Goal: Task Accomplishment & Management: Use online tool/utility

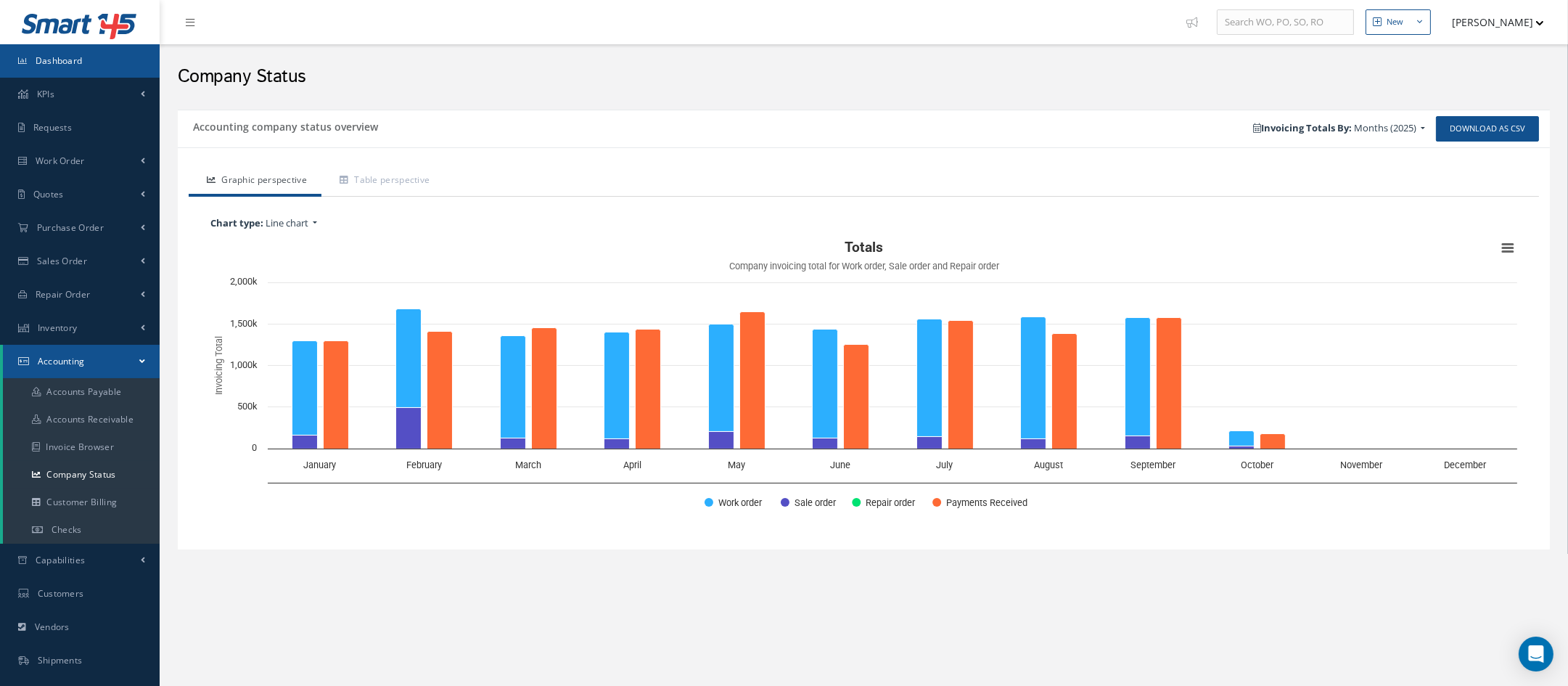
click at [63, 61] on span "Dashboard" at bounding box center [59, 61] width 47 height 13
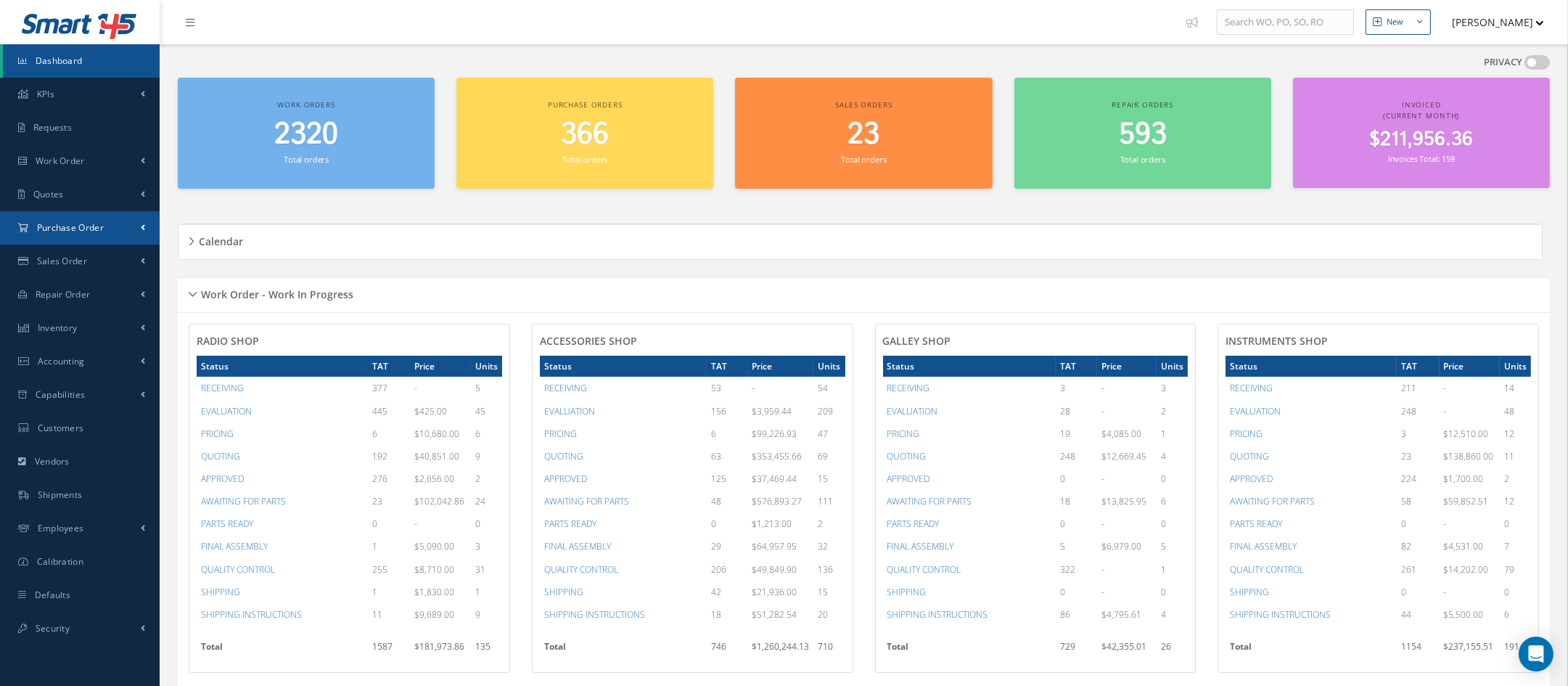
click at [77, 236] on link "Purchase Order" at bounding box center [80, 227] width 160 height 34
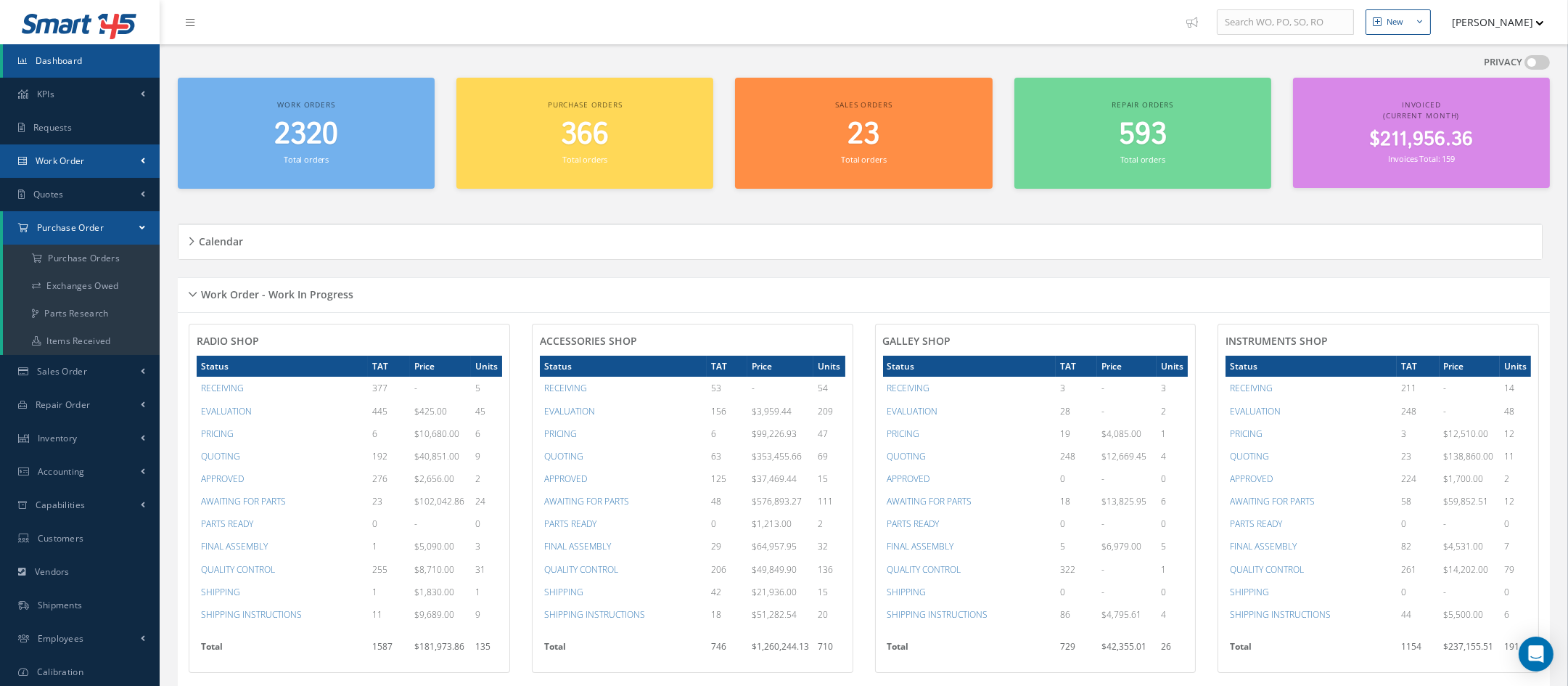
click at [85, 158] on link "Work Order" at bounding box center [80, 160] width 160 height 34
click at [100, 209] on link "Work Order" at bounding box center [81, 219] width 157 height 27
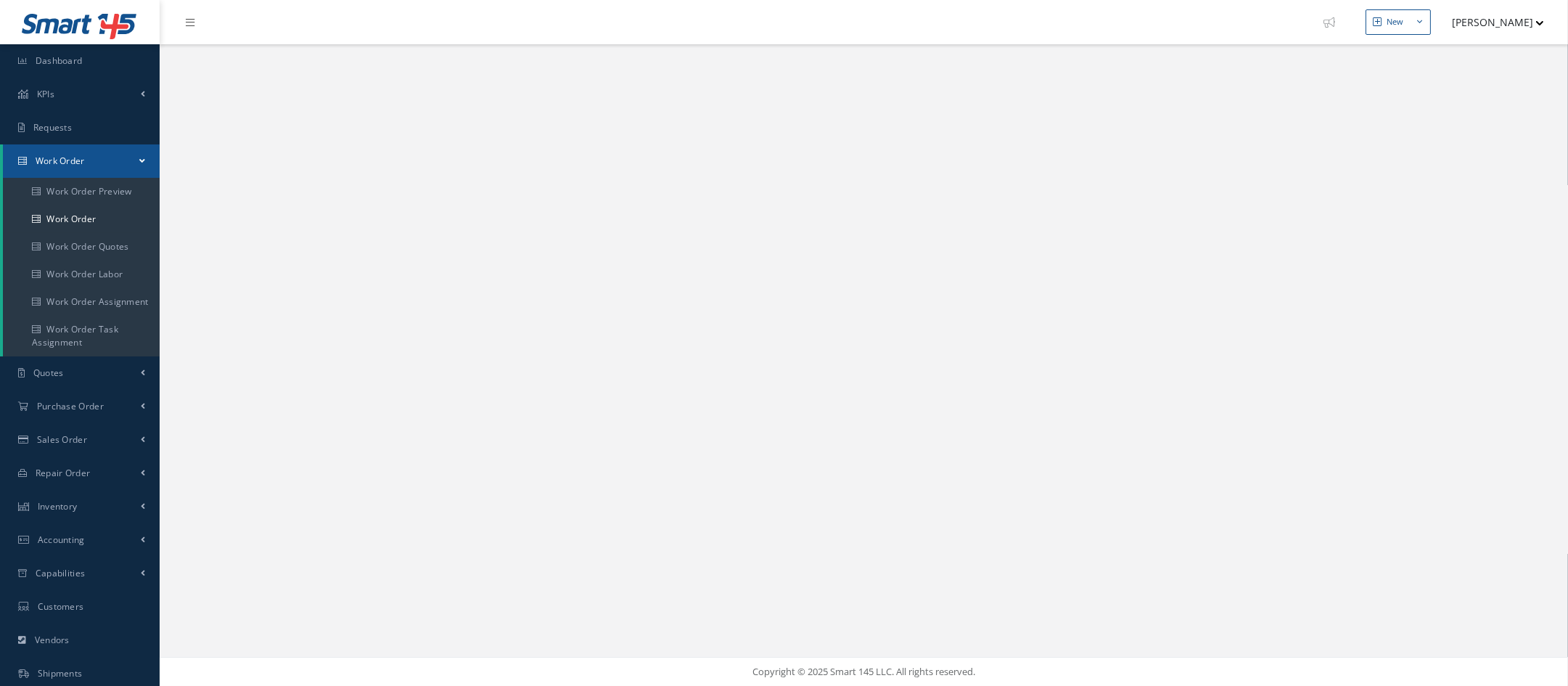
select select "25"
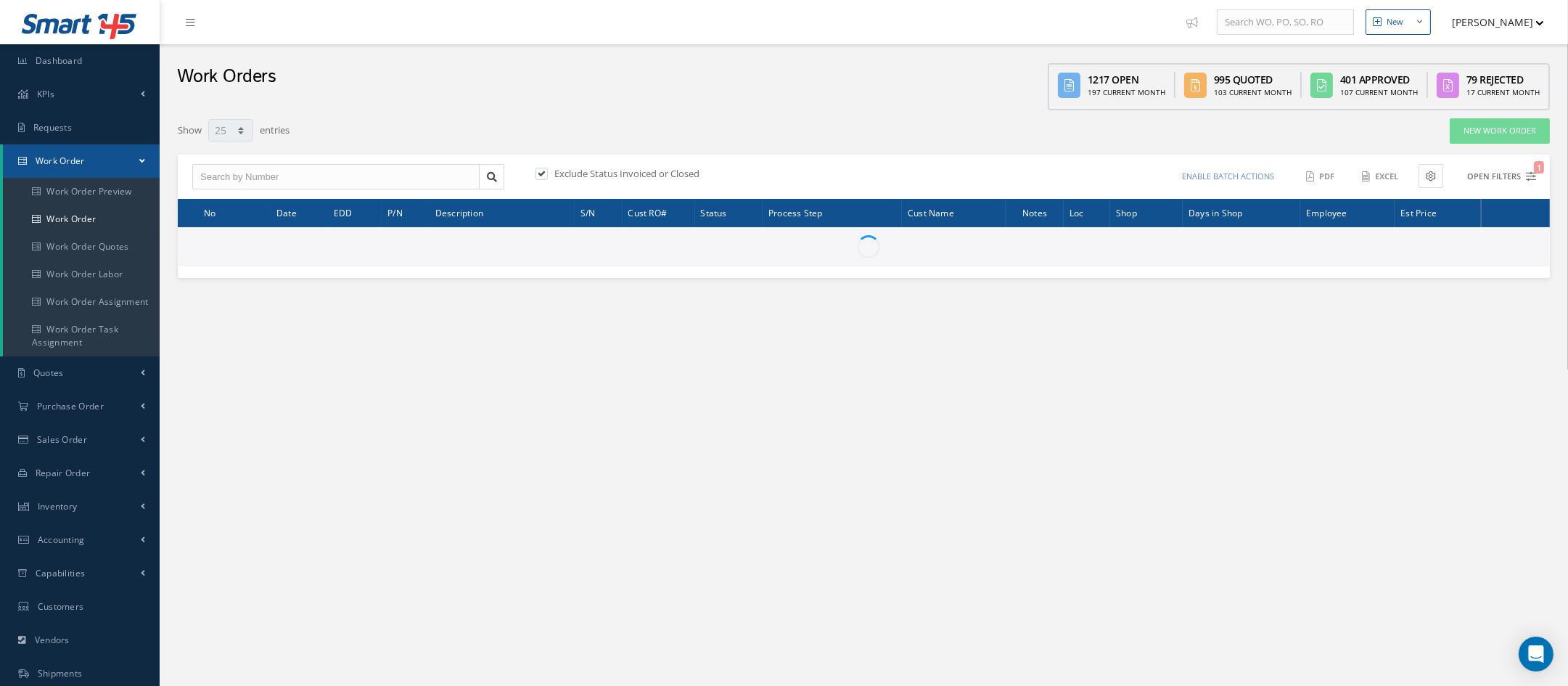
type input "All Work Request"
type input "All Work Performed"
type input "All Status"
type input "WO Part Status"
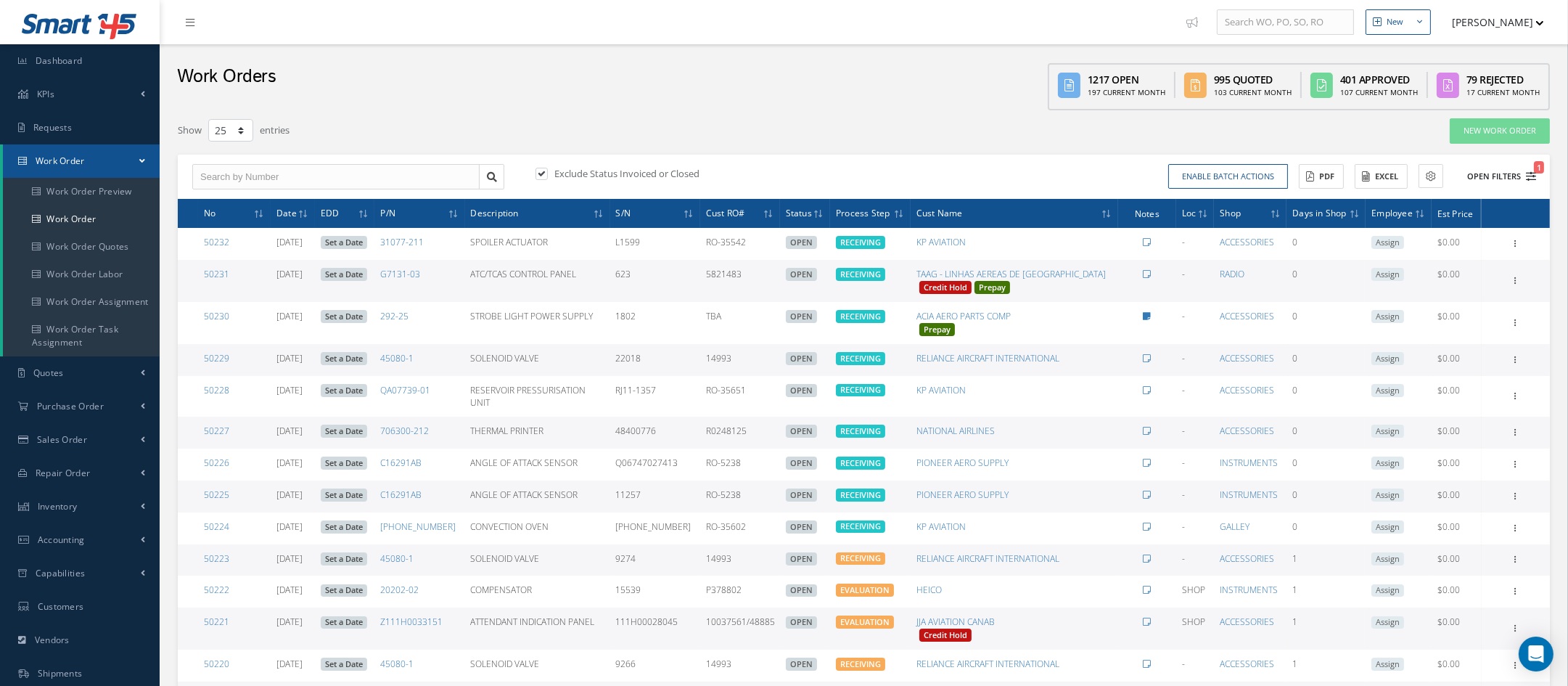
click at [1528, 177] on icon "1" at bounding box center [1531, 176] width 10 height 10
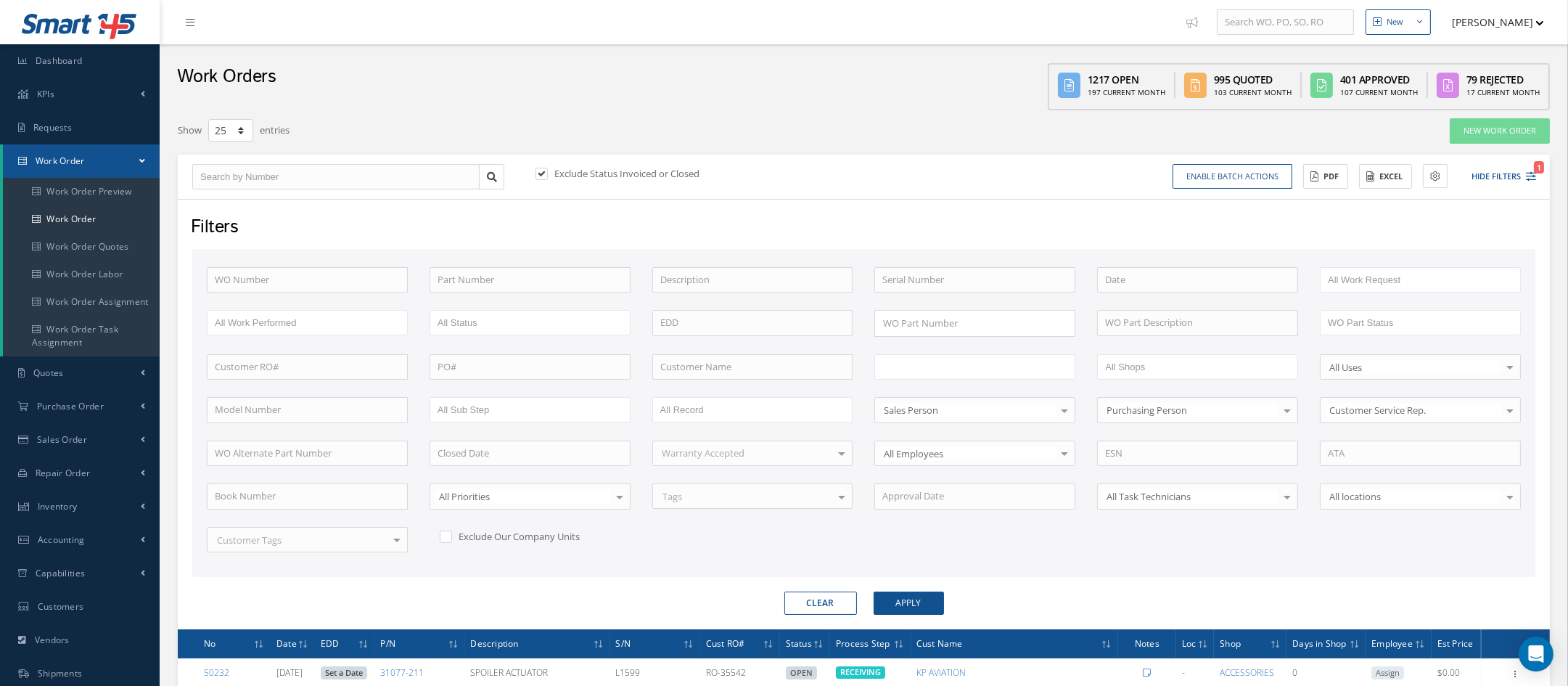
click at [917, 358] on input "text" at bounding box center [929, 367] width 92 height 18
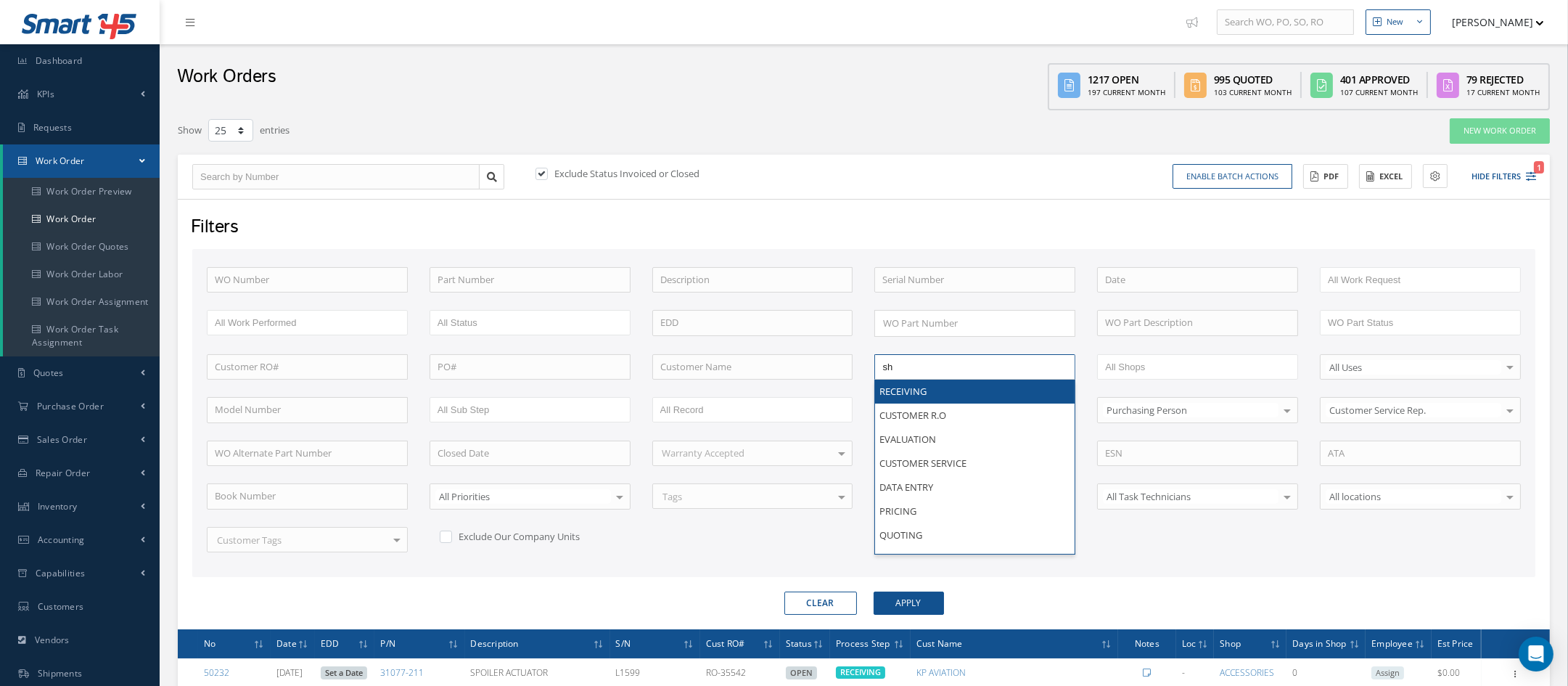
type input "shi"
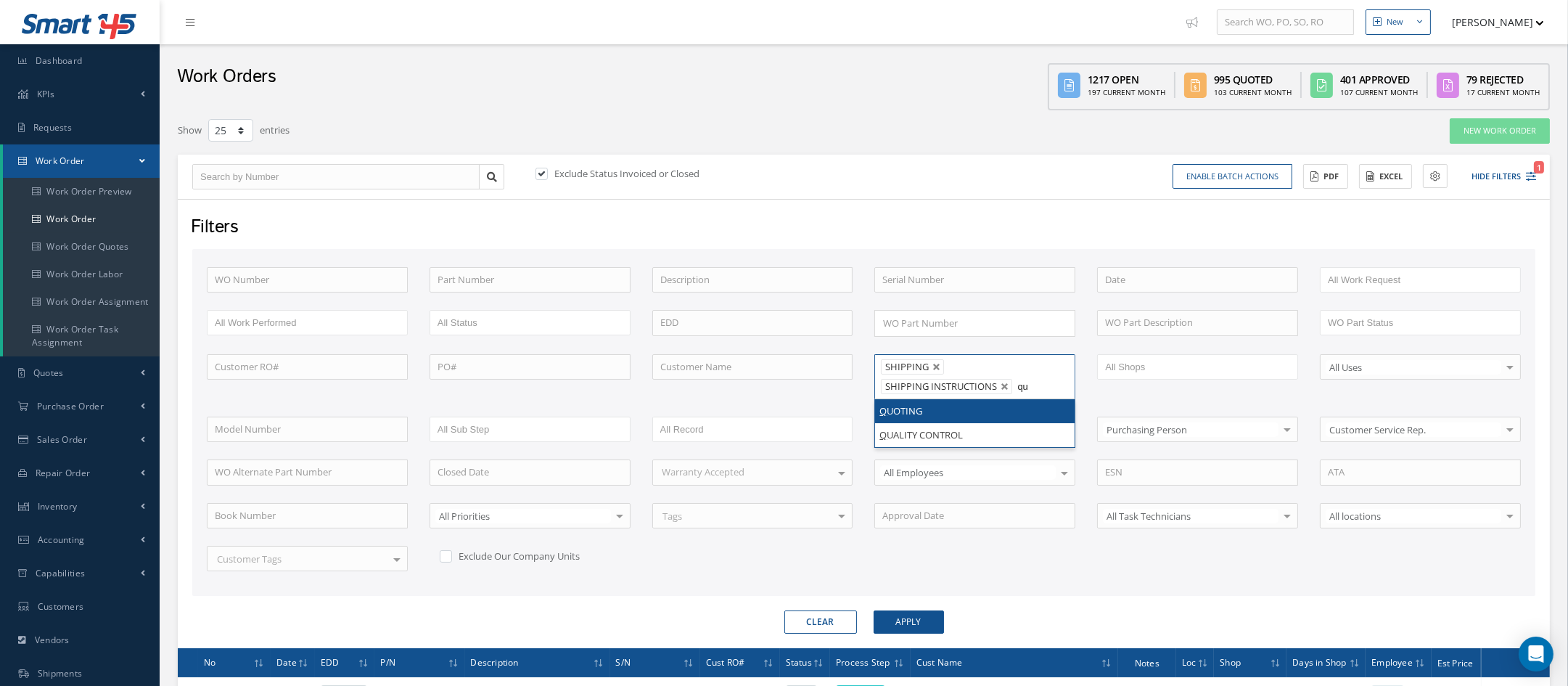
type input "qua"
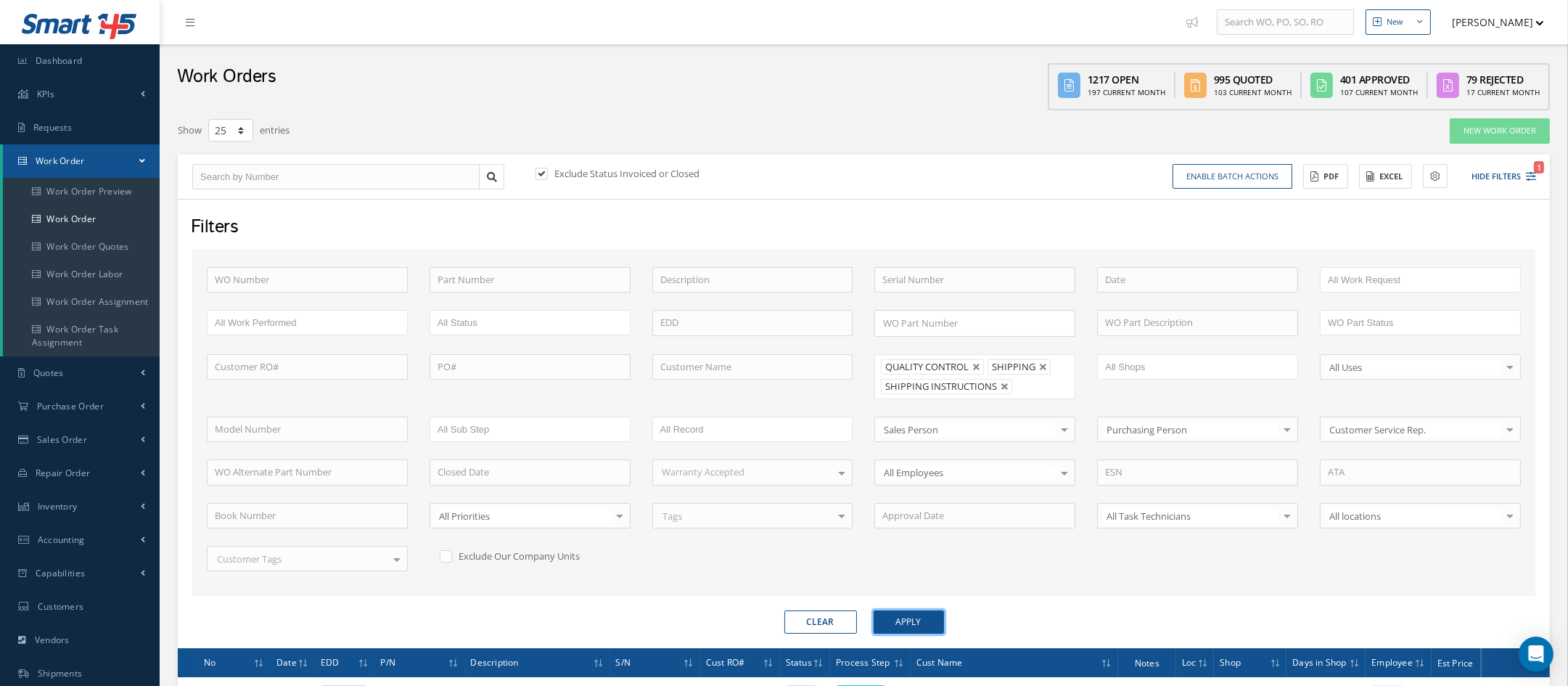
click at [901, 610] on button "Apply" at bounding box center [909, 622] width 71 height 24
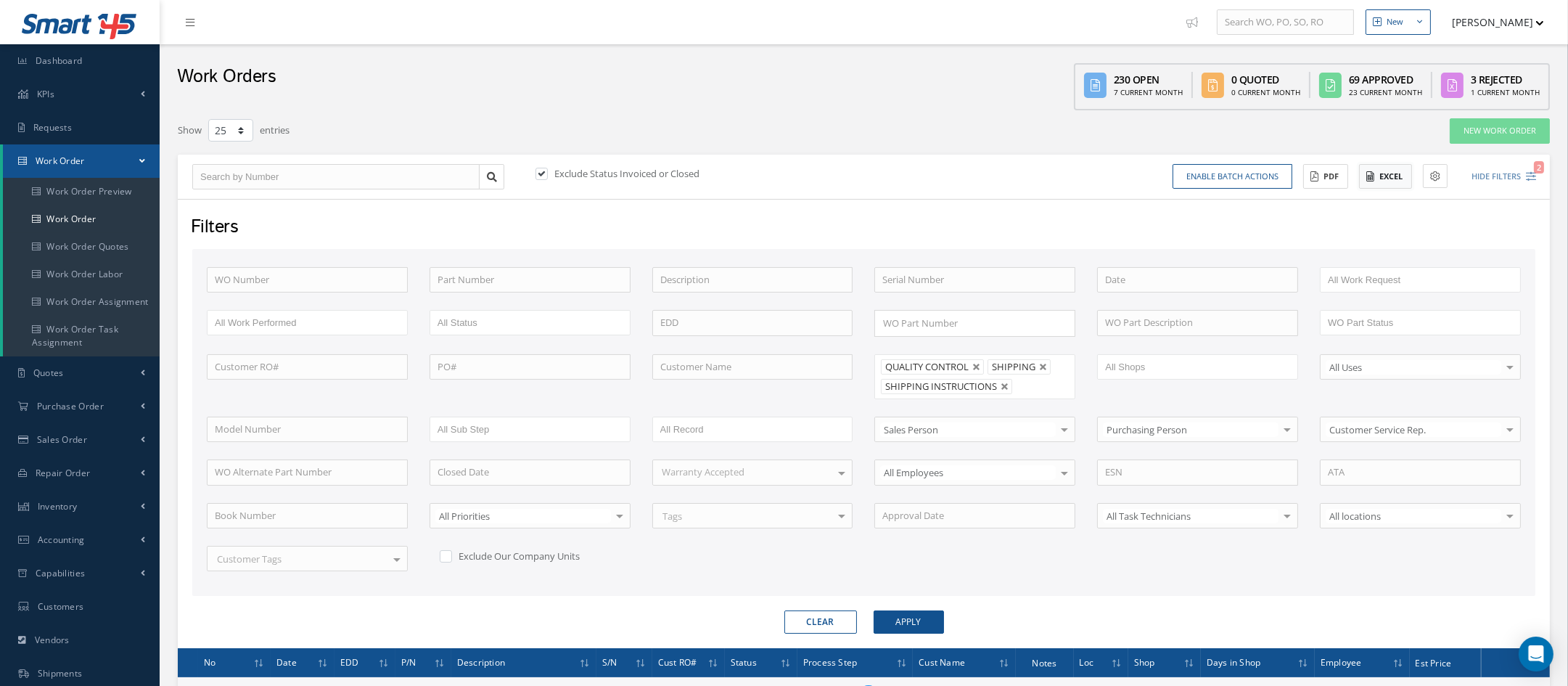
click at [1380, 180] on button "Excel" at bounding box center [1386, 177] width 53 height 25
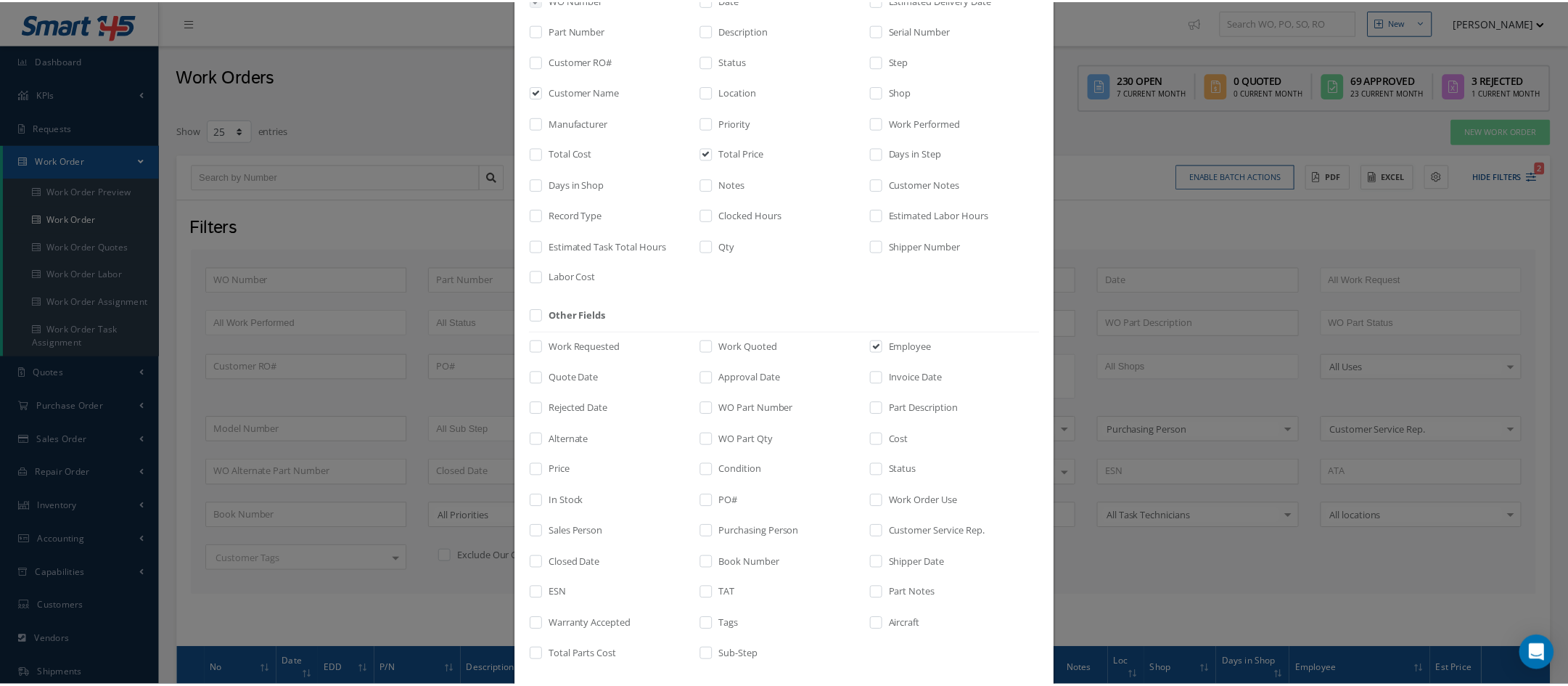
scroll to position [184, 0]
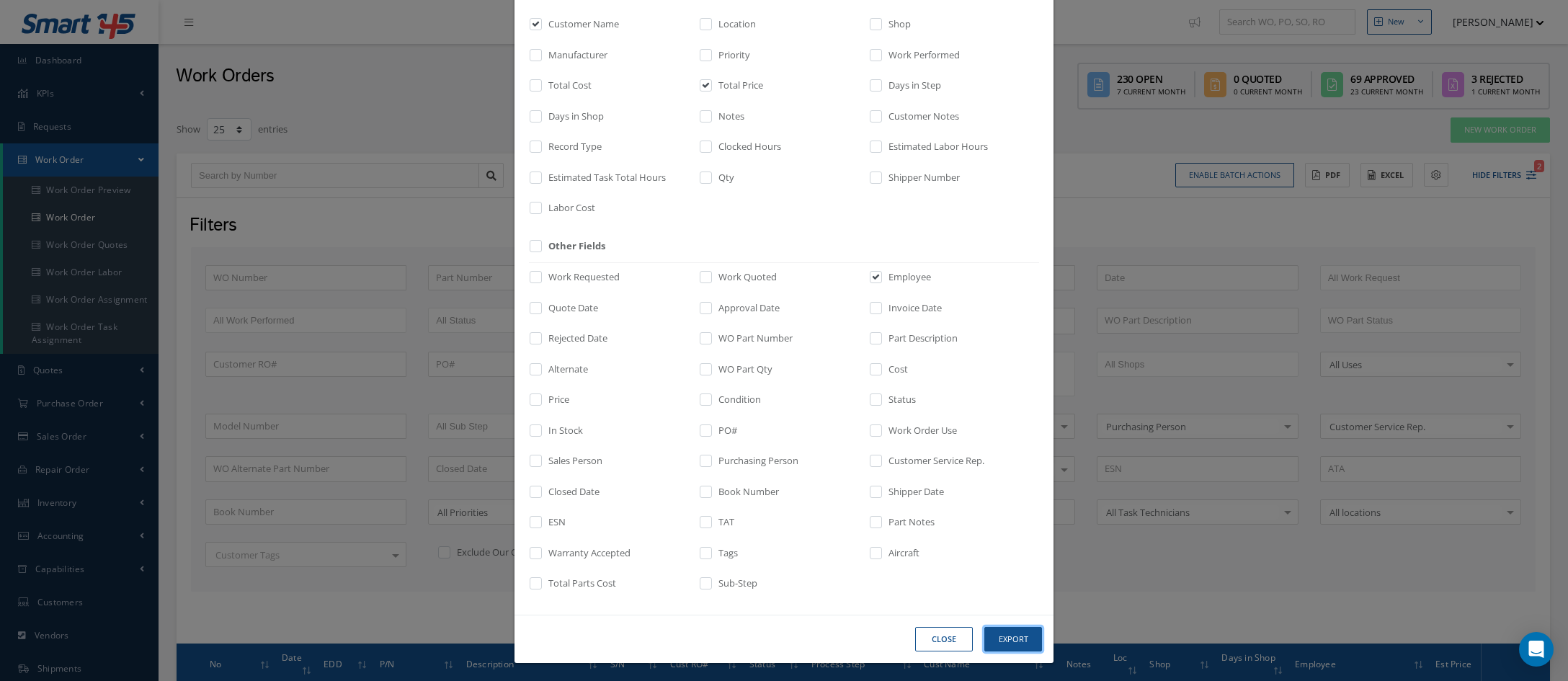
click at [989, 632] on button "Export" at bounding box center [1014, 640] width 58 height 25
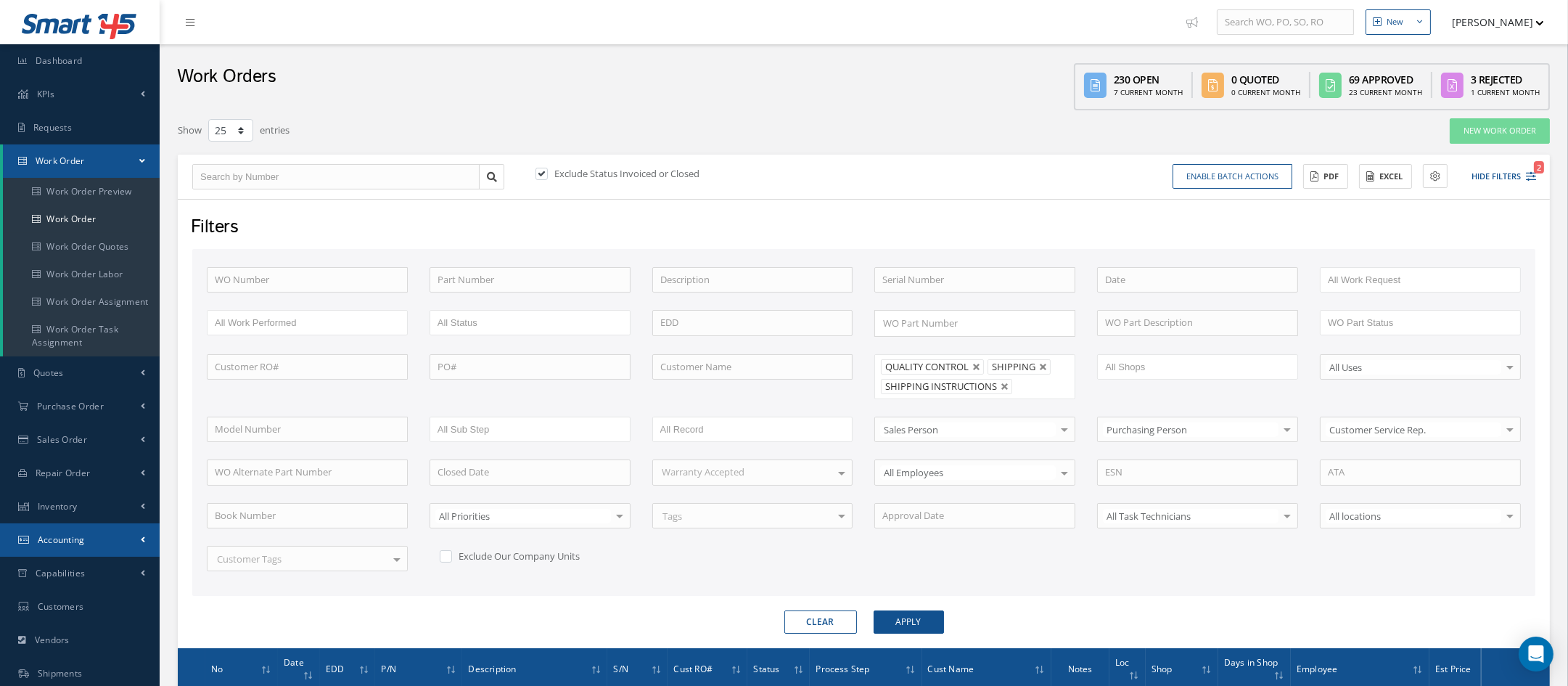
click at [67, 552] on link "Accounting" at bounding box center [80, 539] width 160 height 34
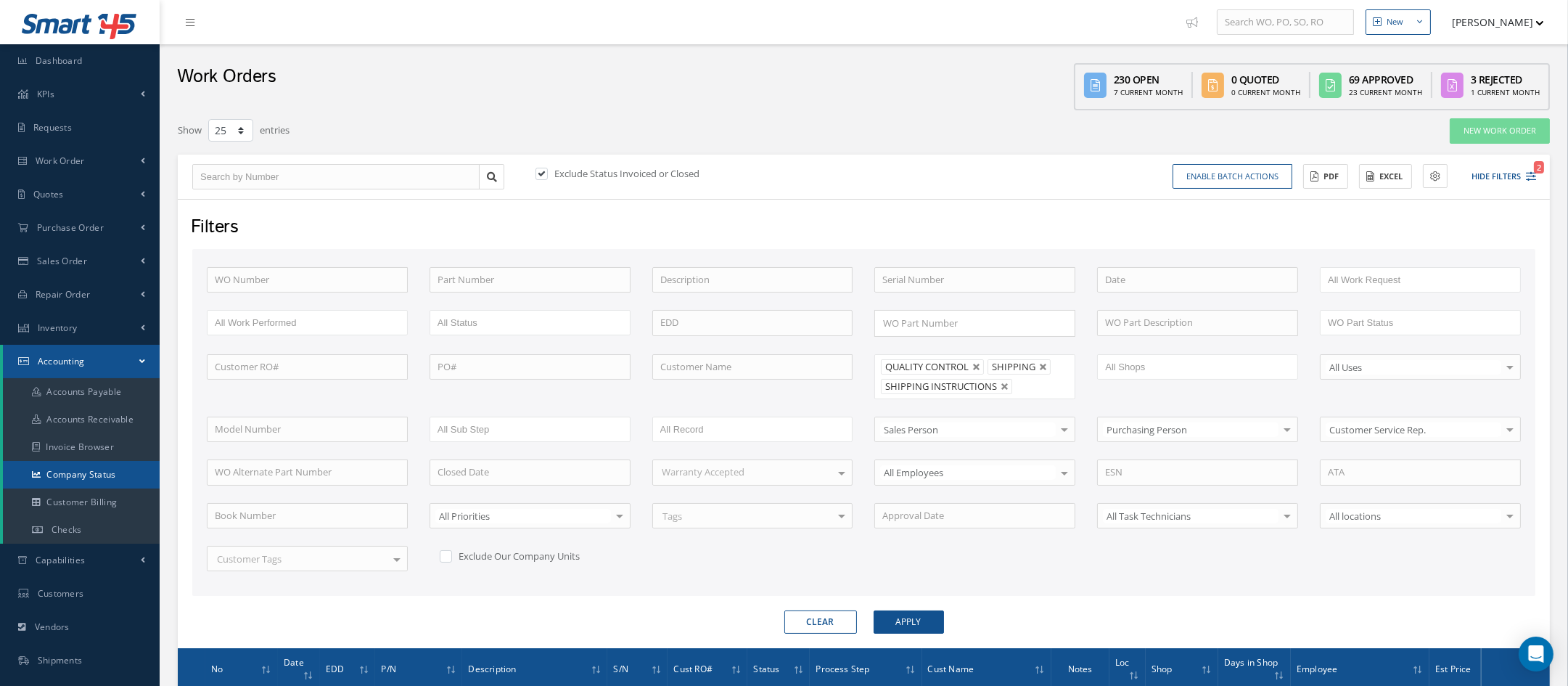
click at [82, 479] on link "Company Status" at bounding box center [81, 474] width 157 height 27
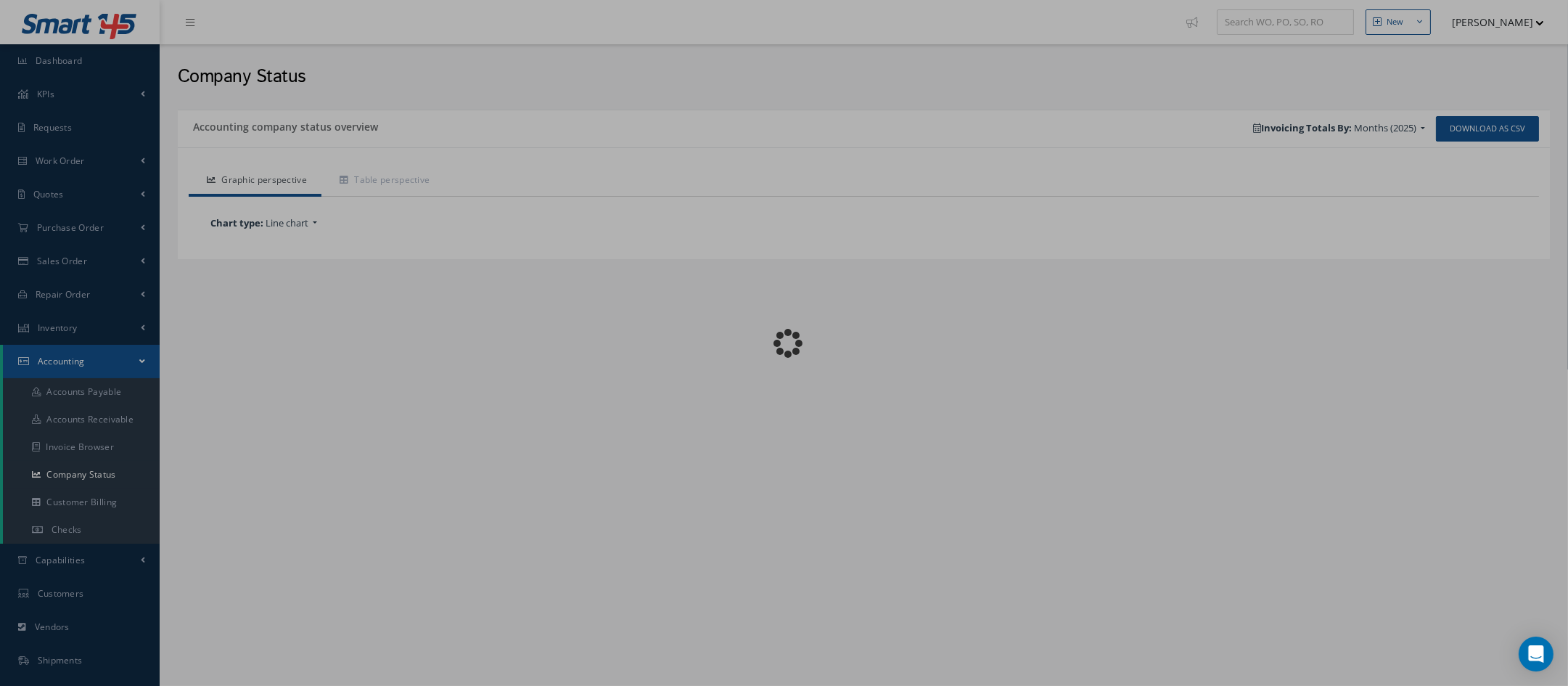
click at [785, 343] on div "Loading…" at bounding box center [785, 343] width 0 height 0
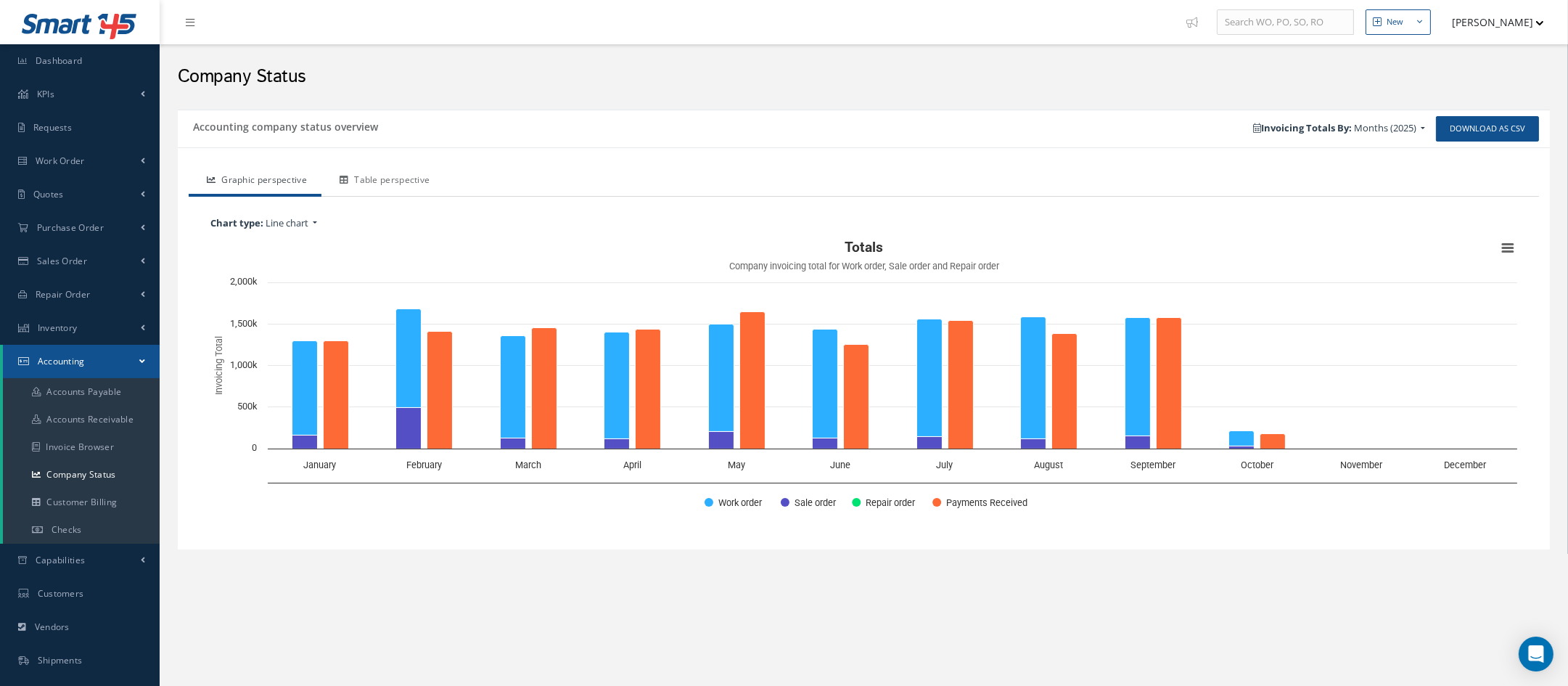
click at [418, 177] on link "Table perspective" at bounding box center [382, 181] width 122 height 31
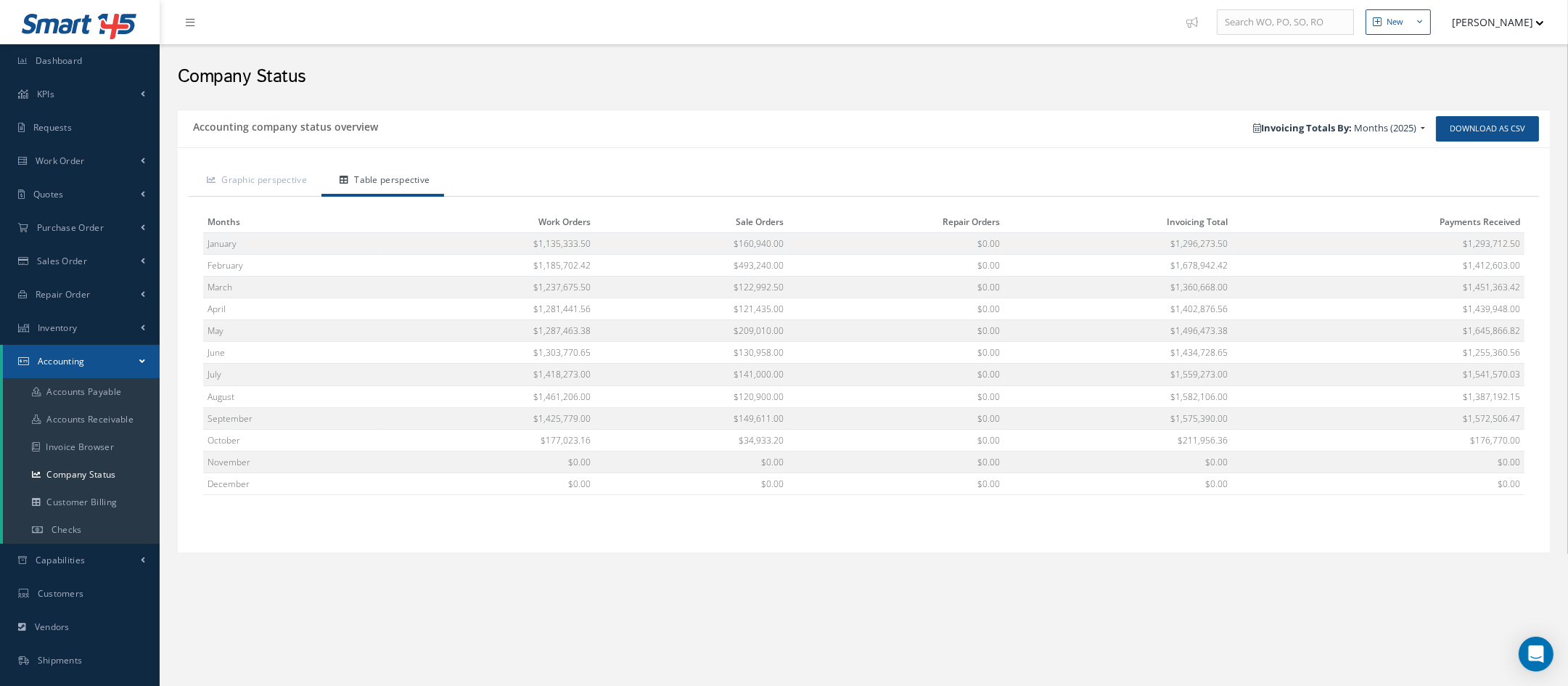
click at [929, 191] on ul "Graphic perspective Table perspective" at bounding box center [864, 181] width 1350 height 31
